Goal: Information Seeking & Learning: Learn about a topic

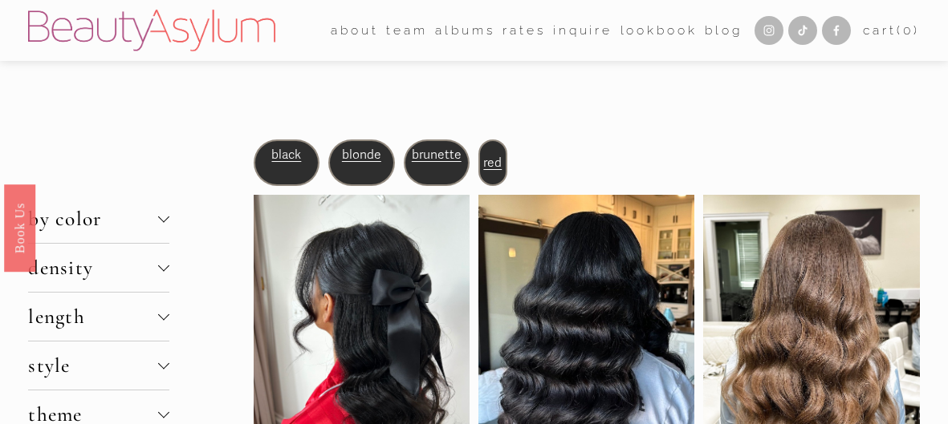
click at [164, 267] on div at bounding box center [163, 266] width 11 height 11
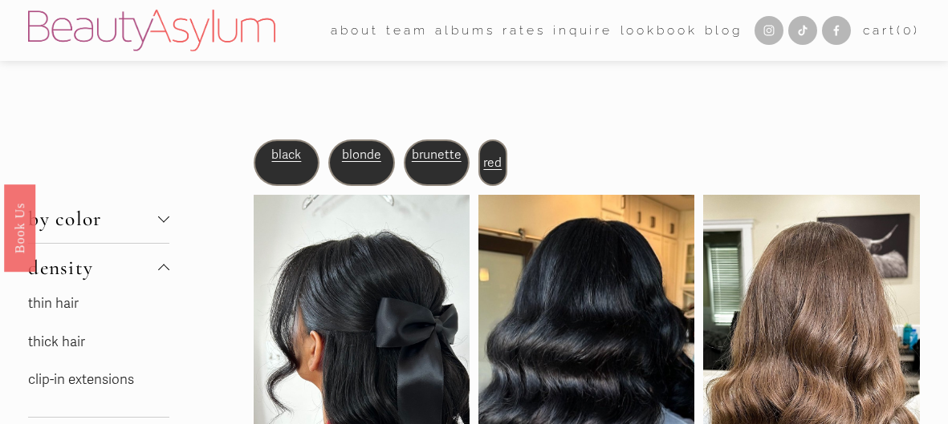
click at [62, 302] on link "thin hair" at bounding box center [53, 303] width 51 height 17
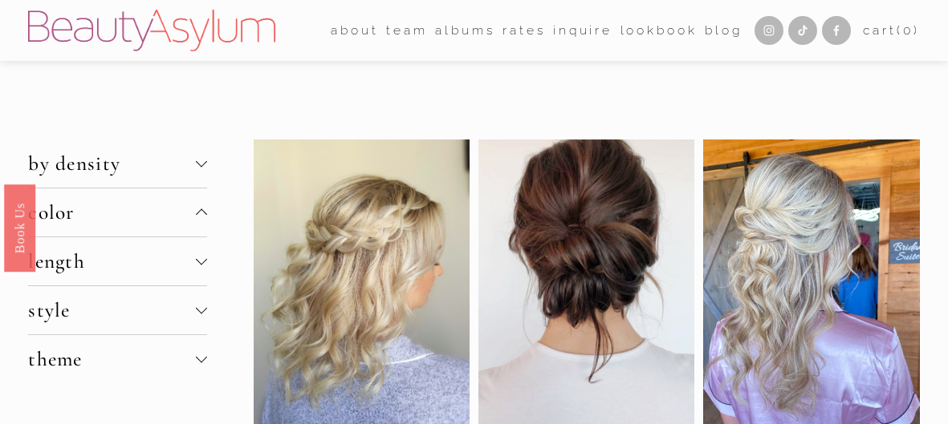
click at [201, 230] on button "color" at bounding box center [117, 213] width 179 height 48
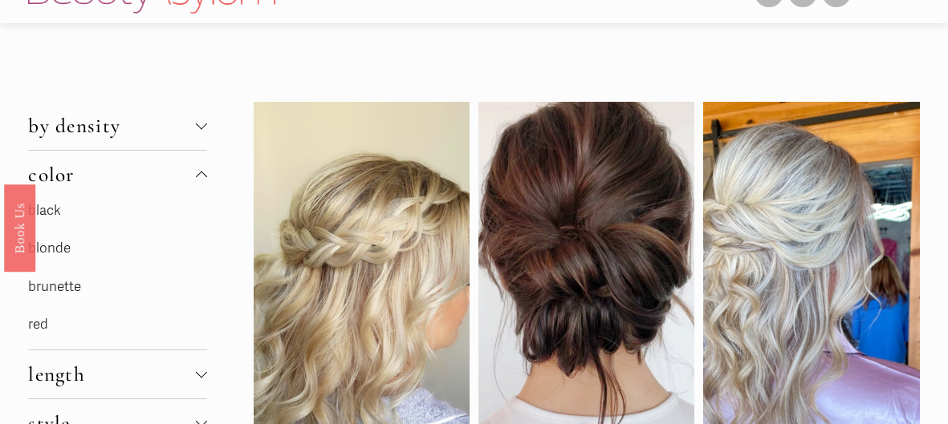
scroll to position [41, 0]
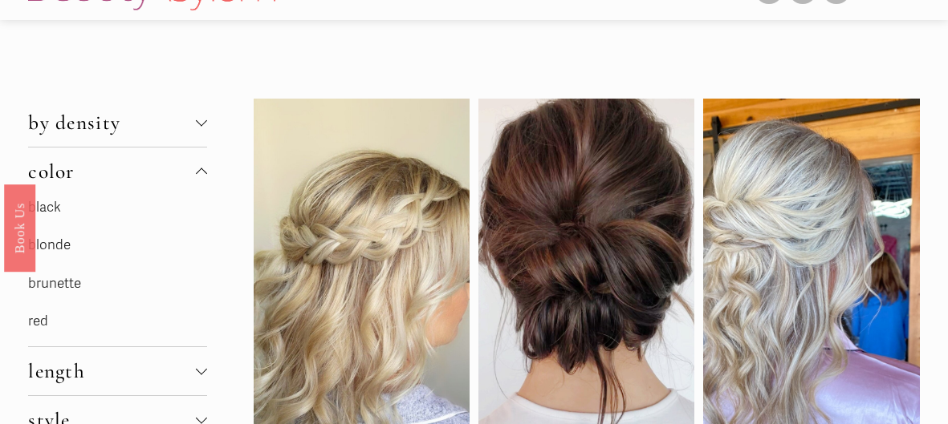
click at [65, 282] on link "brunette" at bounding box center [54, 283] width 53 height 17
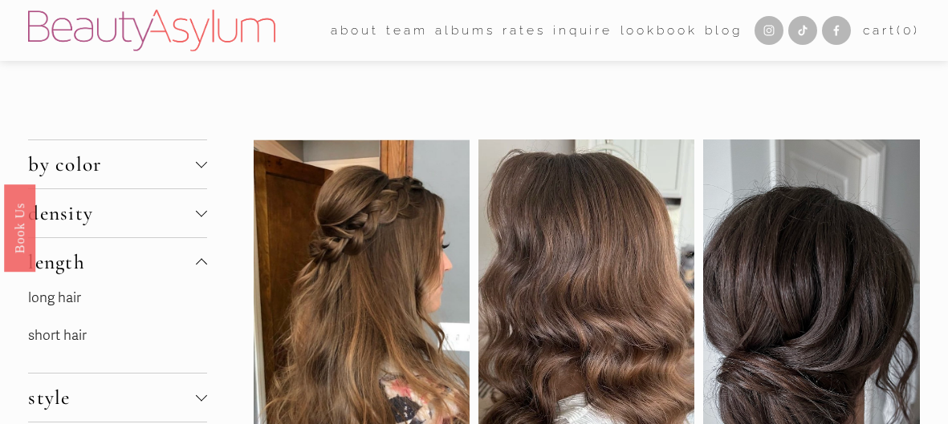
click at [69, 339] on link "short hair" at bounding box center [57, 335] width 59 height 17
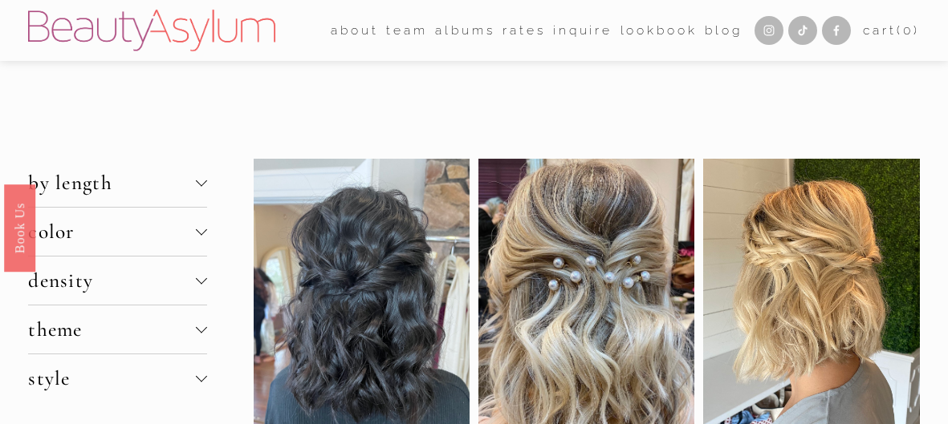
click at [197, 355] on button "style" at bounding box center [117, 379] width 179 height 48
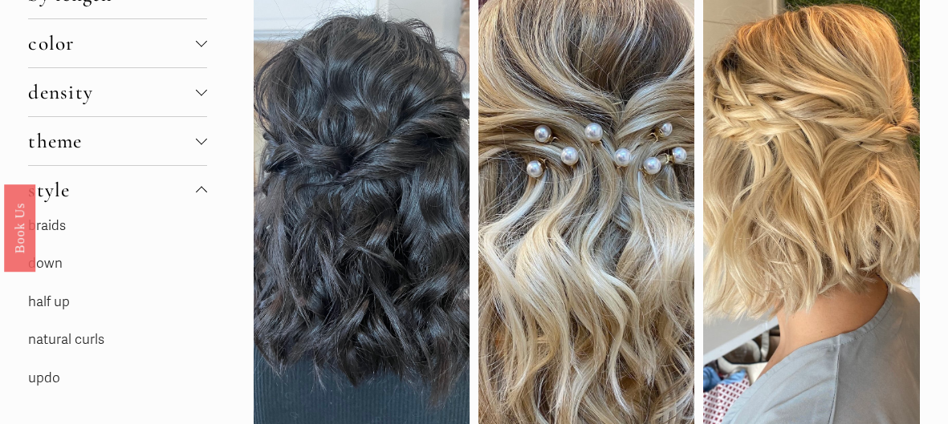
scroll to position [174, 0]
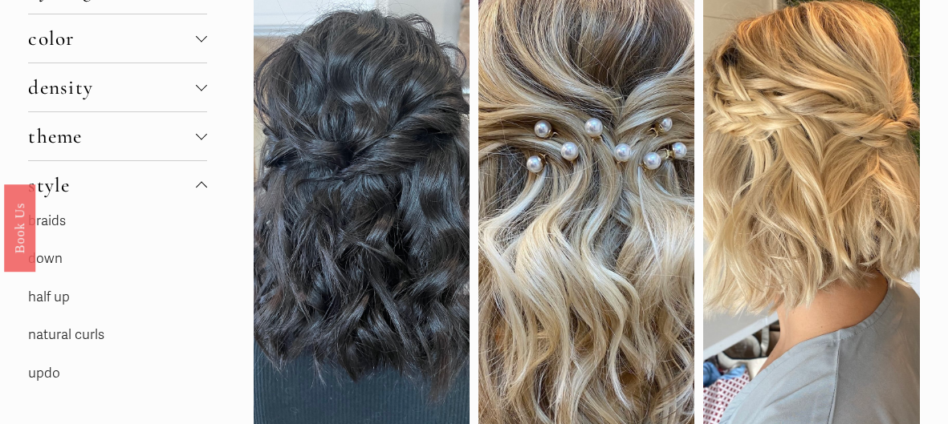
click at [61, 300] on link "half up" at bounding box center [49, 297] width 42 height 17
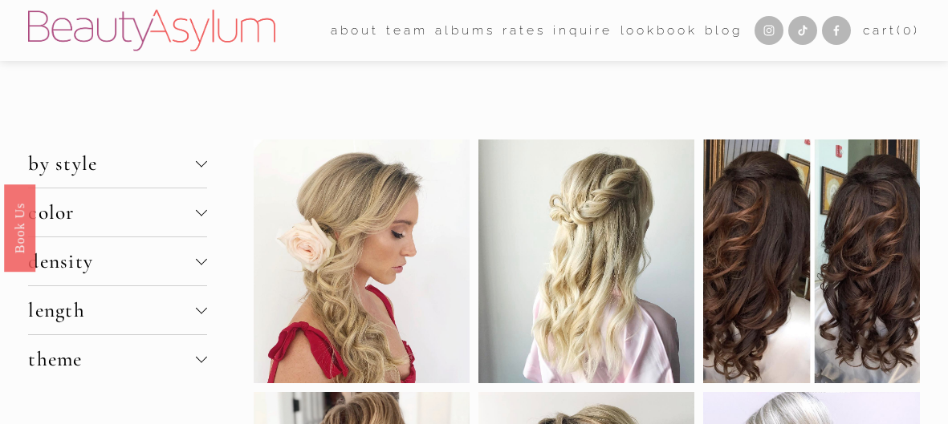
click at [202, 312] on div at bounding box center [201, 308] width 11 height 11
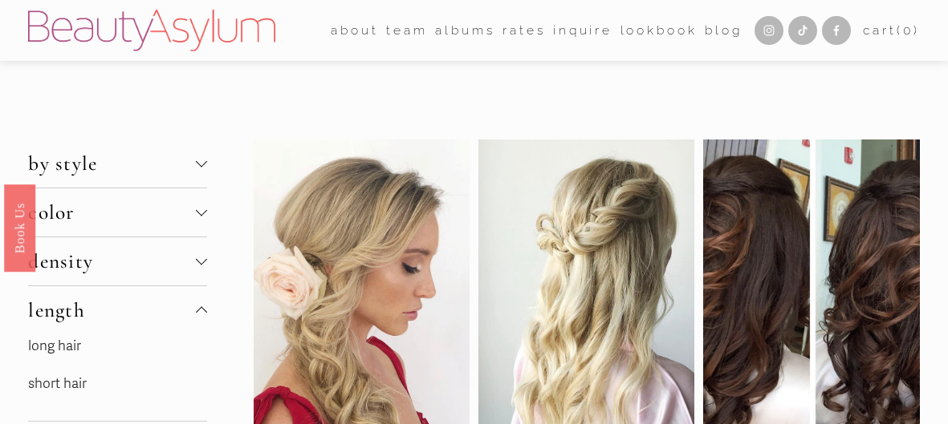
click at [68, 388] on link "short hair" at bounding box center [57, 384] width 59 height 17
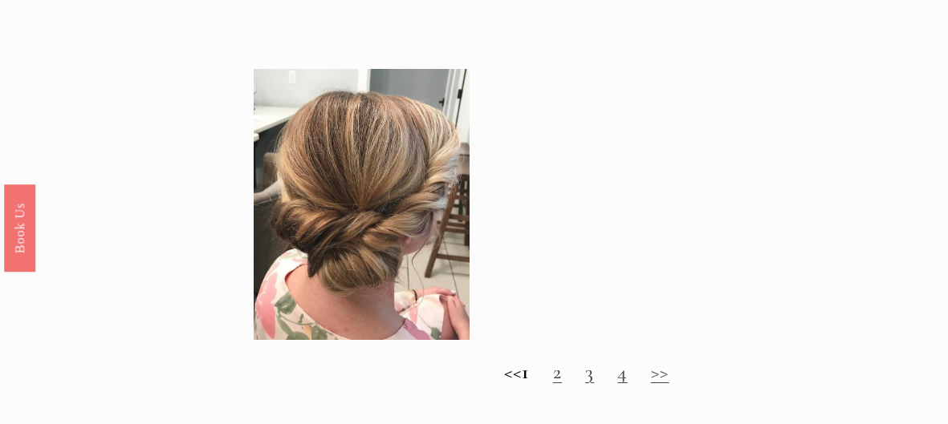
scroll to position [1545, 0]
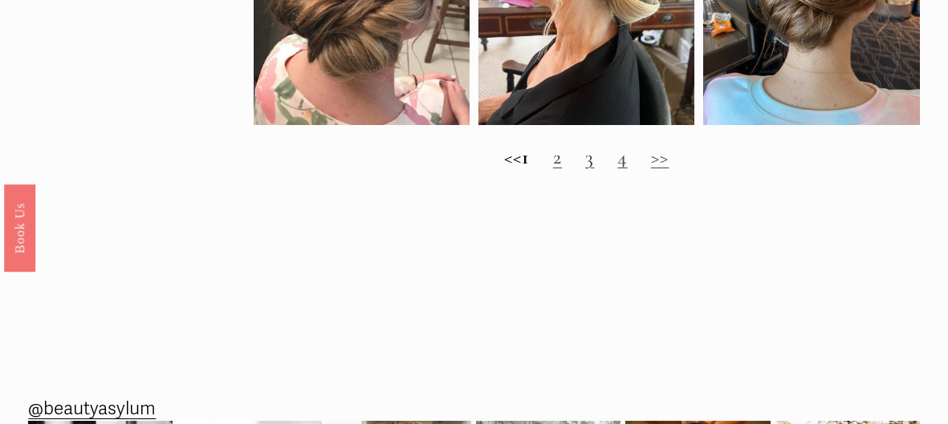
click at [562, 161] on link "2" at bounding box center [557, 157] width 9 height 24
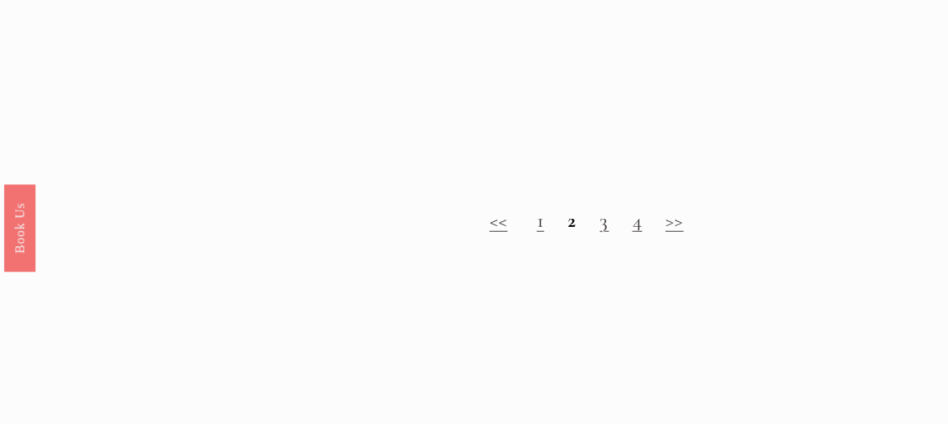
scroll to position [1399, 0]
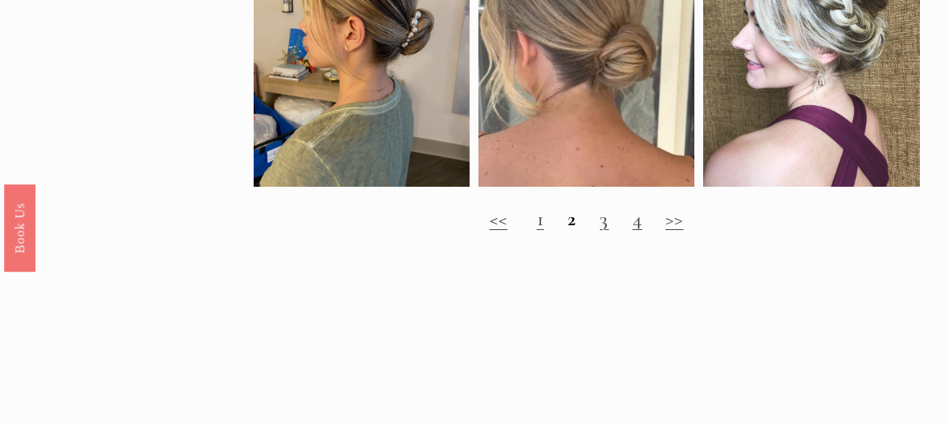
click at [600, 229] on link "3" at bounding box center [603, 219] width 9 height 24
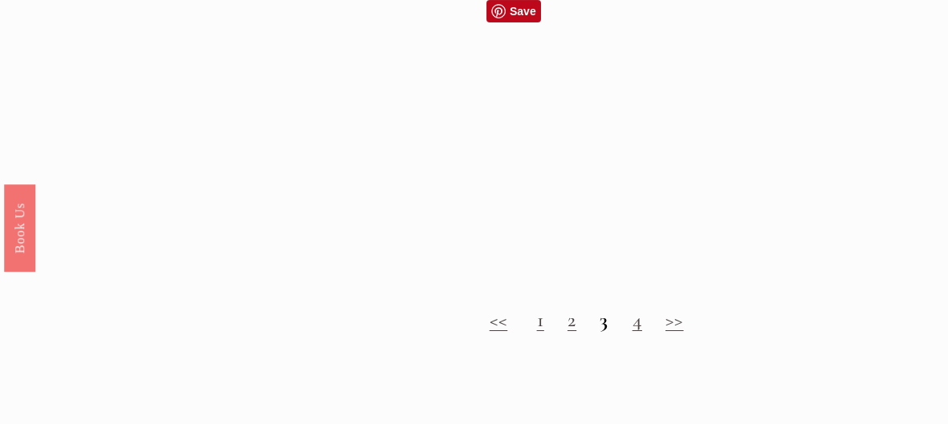
scroll to position [1383, 0]
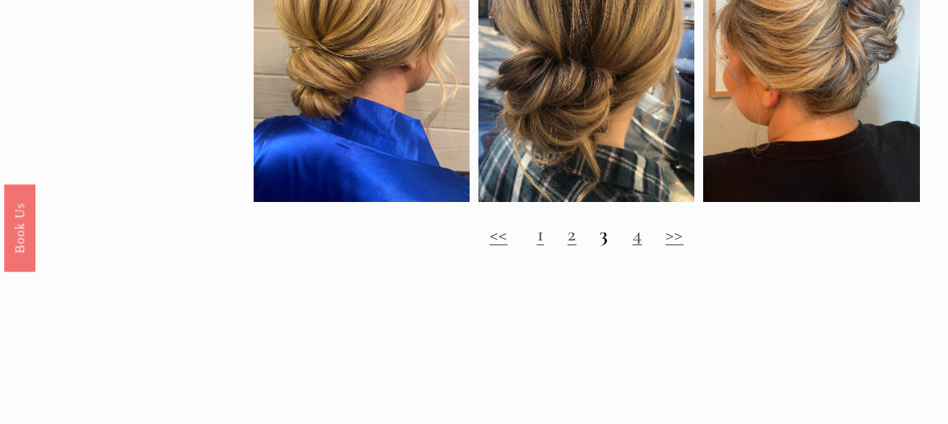
click at [636, 238] on link "4" at bounding box center [637, 234] width 10 height 24
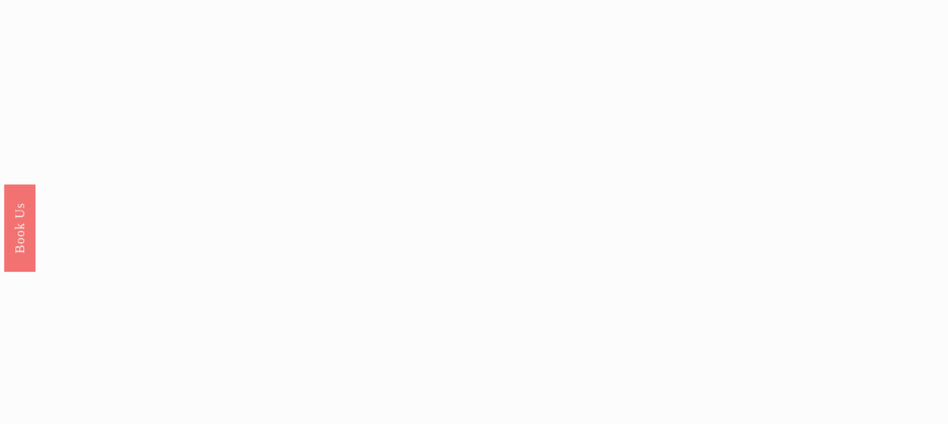
scroll to position [1427, 0]
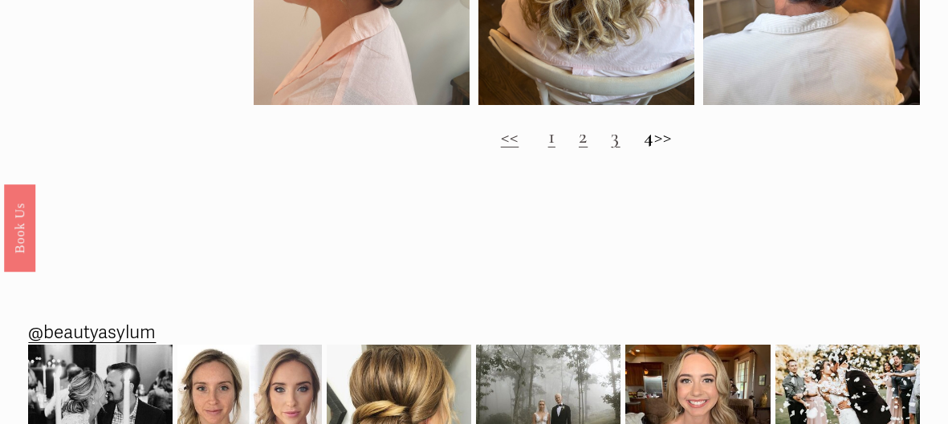
click at [667, 141] on h2 "<< 1 2 3 4 >>" at bounding box center [587, 137] width 666 height 24
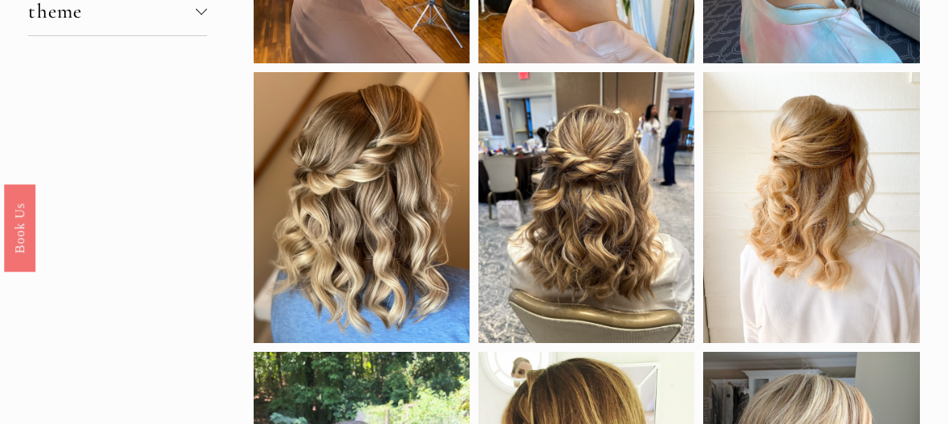
scroll to position [0, 0]
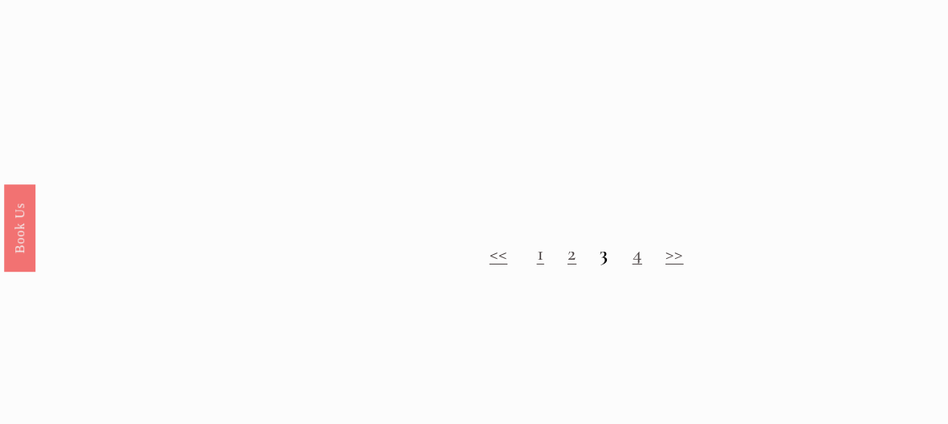
scroll to position [1383, 0]
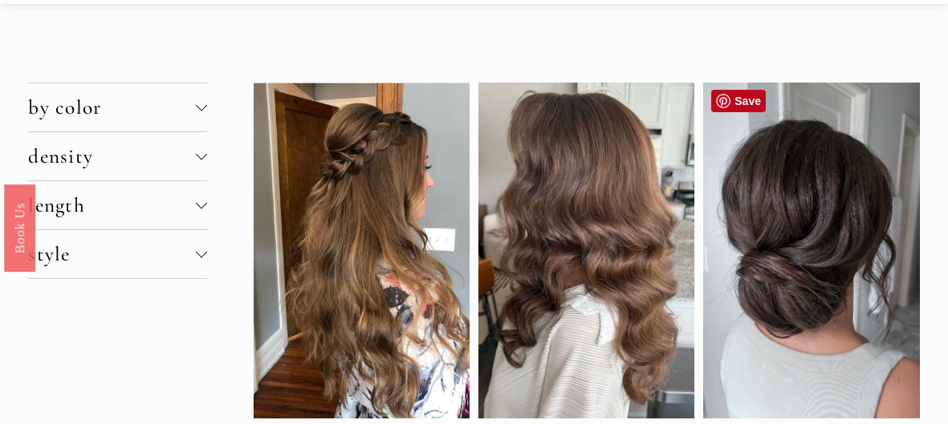
scroll to position [91, 0]
